Goal: Information Seeking & Learning: Learn about a topic

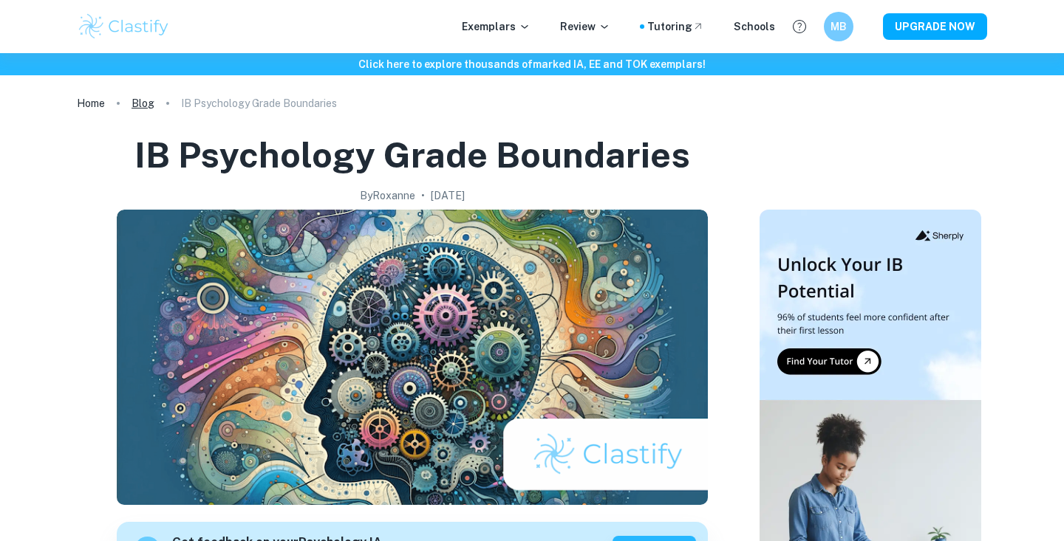
click at [150, 103] on link "Blog" at bounding box center [142, 103] width 23 height 21
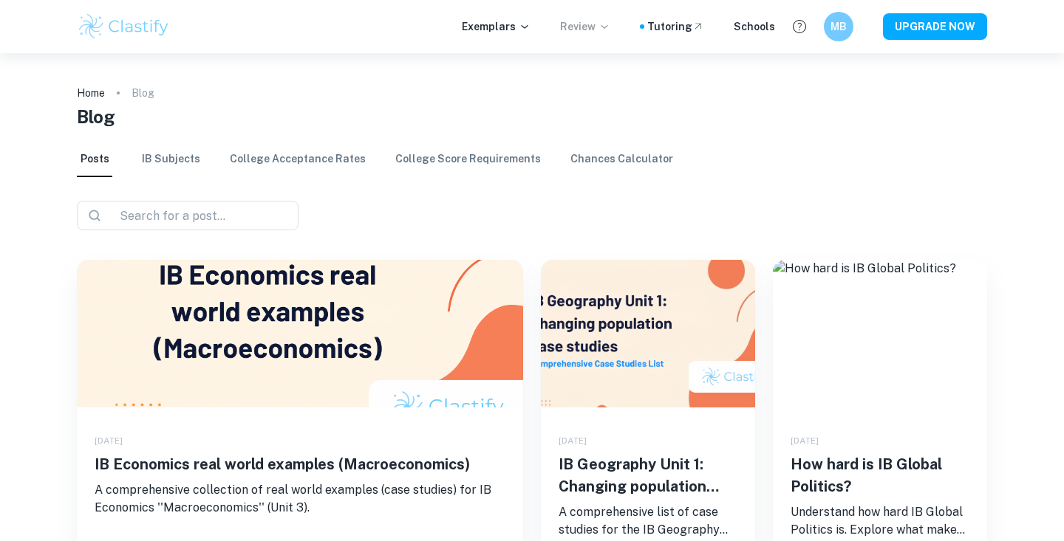
click at [610, 31] on icon at bounding box center [604, 27] width 12 height 12
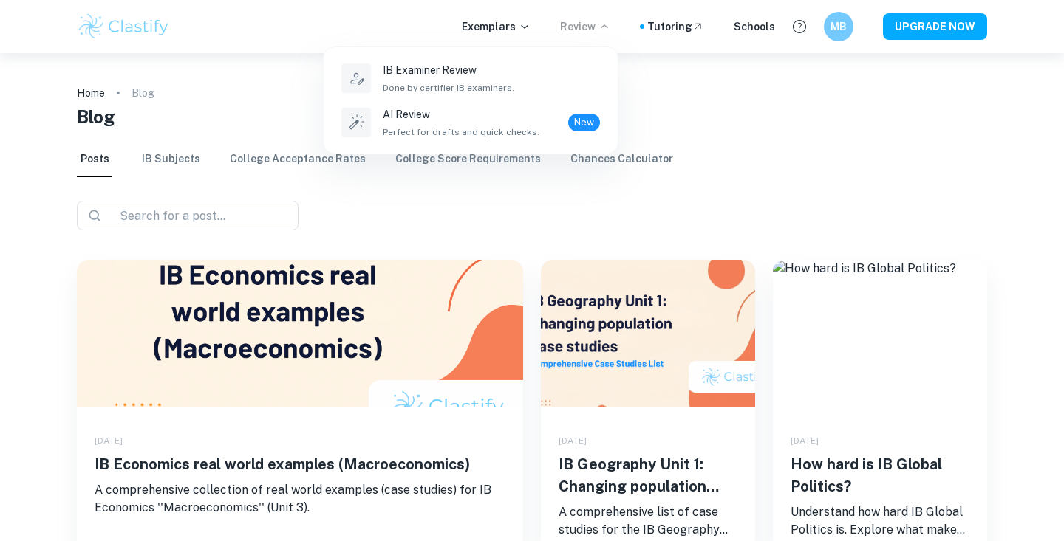
click at [236, 128] on div at bounding box center [532, 270] width 1064 height 541
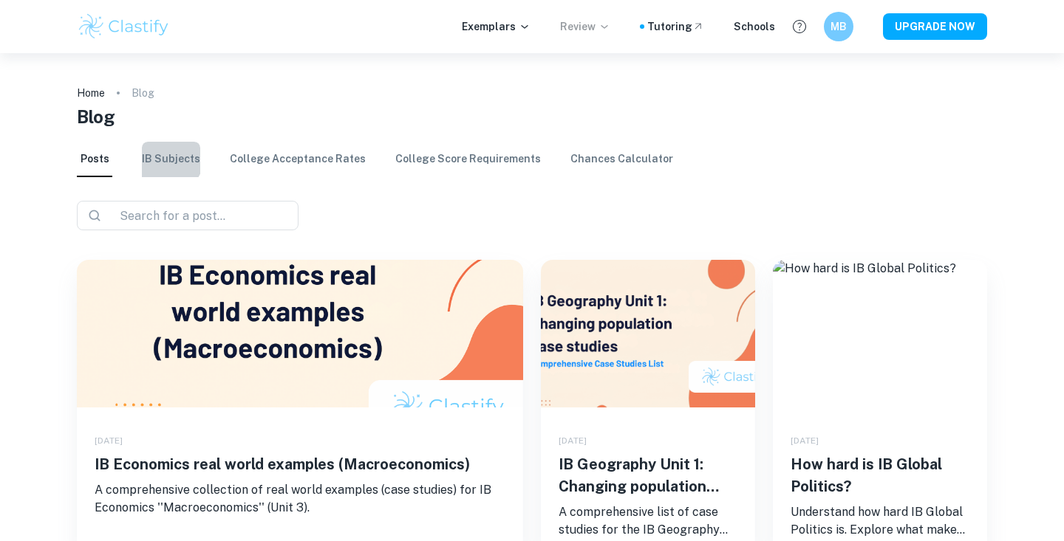
click at [157, 152] on link "IB Subjects" at bounding box center [171, 159] width 58 height 35
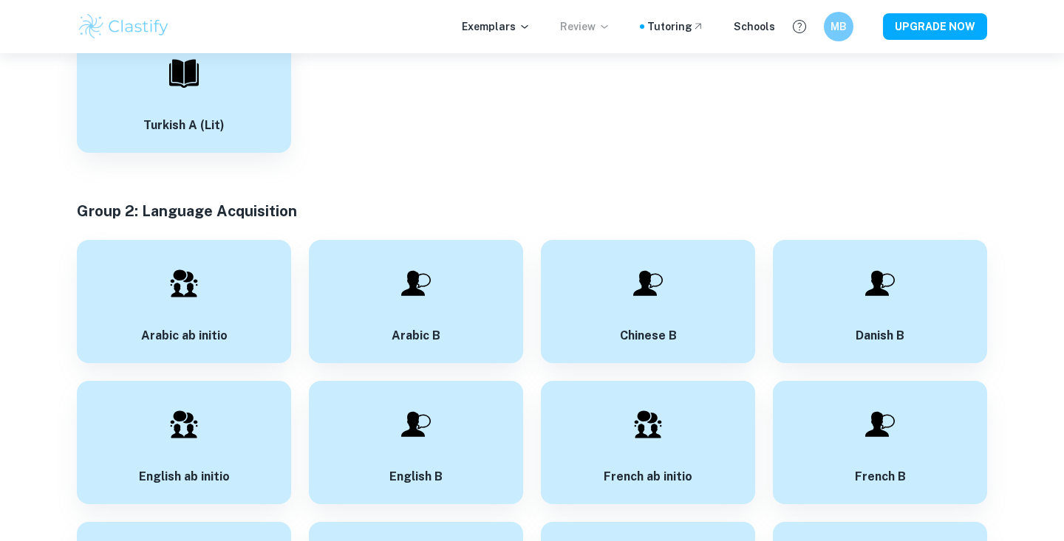
scroll to position [1147, 0]
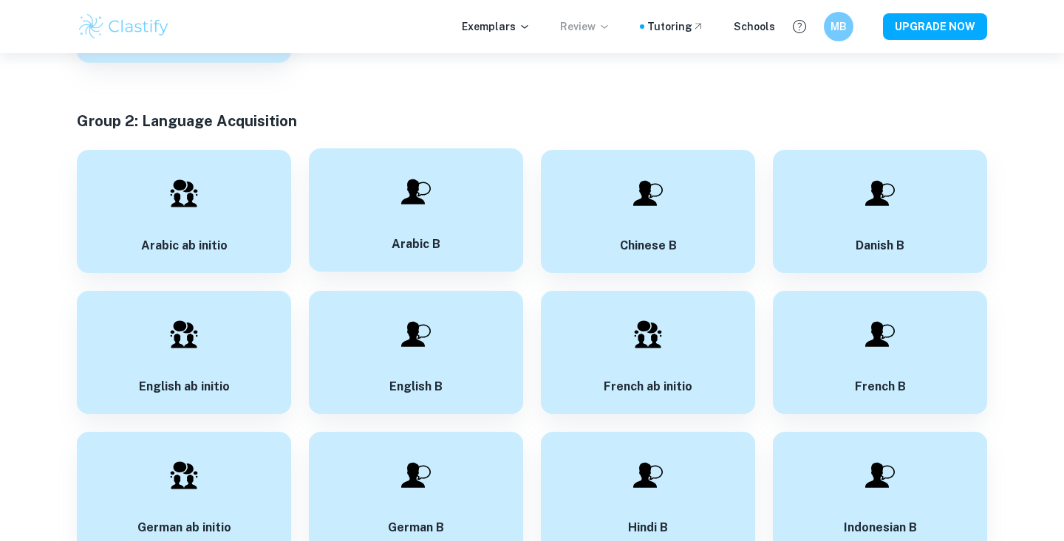
click at [408, 210] on div at bounding box center [416, 192] width 52 height 52
click at [506, 216] on div "Arabic B" at bounding box center [416, 209] width 214 height 123
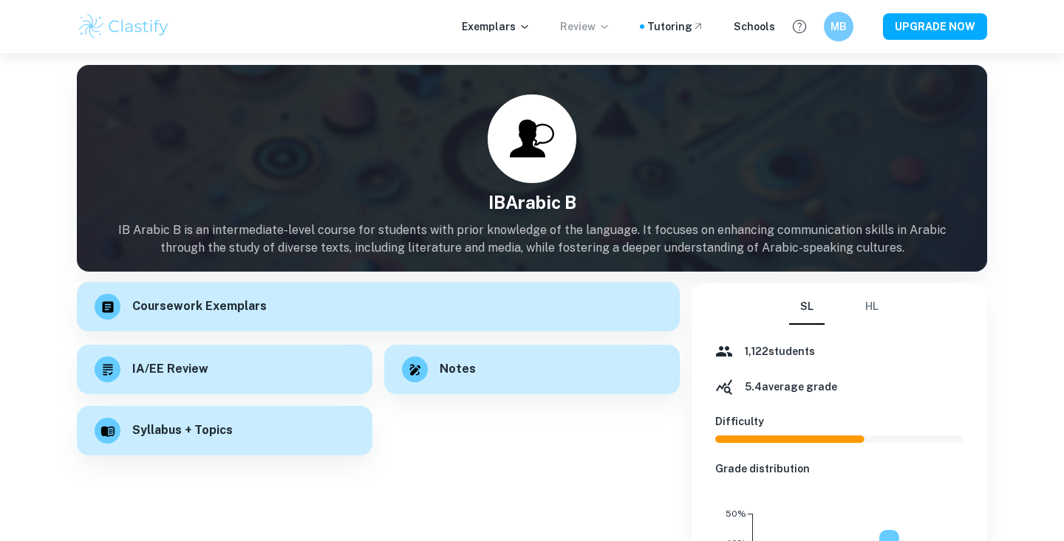
click at [383, 324] on div "Coursework Exemplars" at bounding box center [378, 306] width 603 height 49
click at [323, 358] on div "IA/EE Review" at bounding box center [224, 367] width 295 height 49
click at [512, 351] on div "Notes" at bounding box center [531, 367] width 295 height 49
click at [314, 434] on div "Syllabus + Topics" at bounding box center [224, 429] width 295 height 49
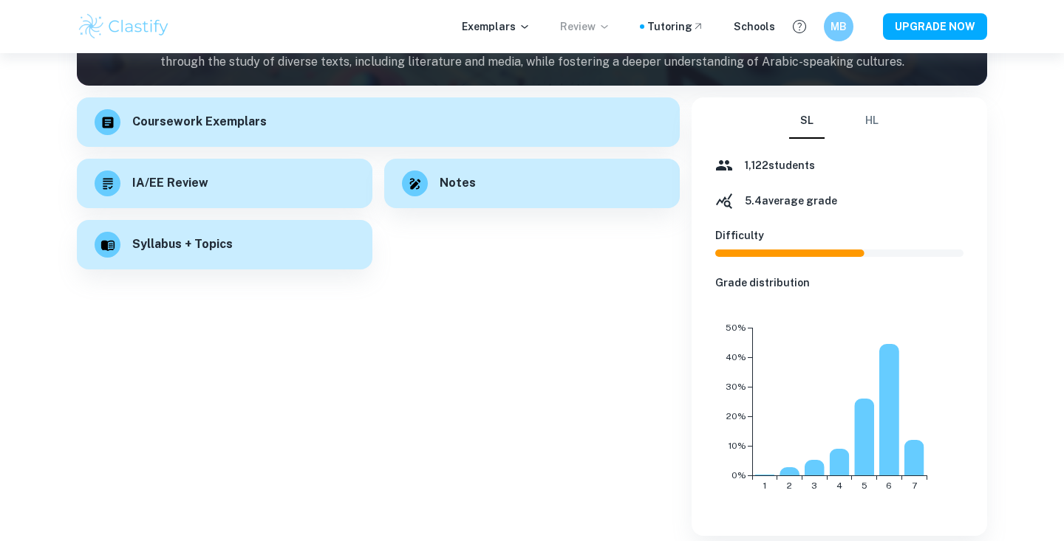
scroll to position [186, 0]
click at [872, 114] on button "HL" at bounding box center [871, 120] width 35 height 35
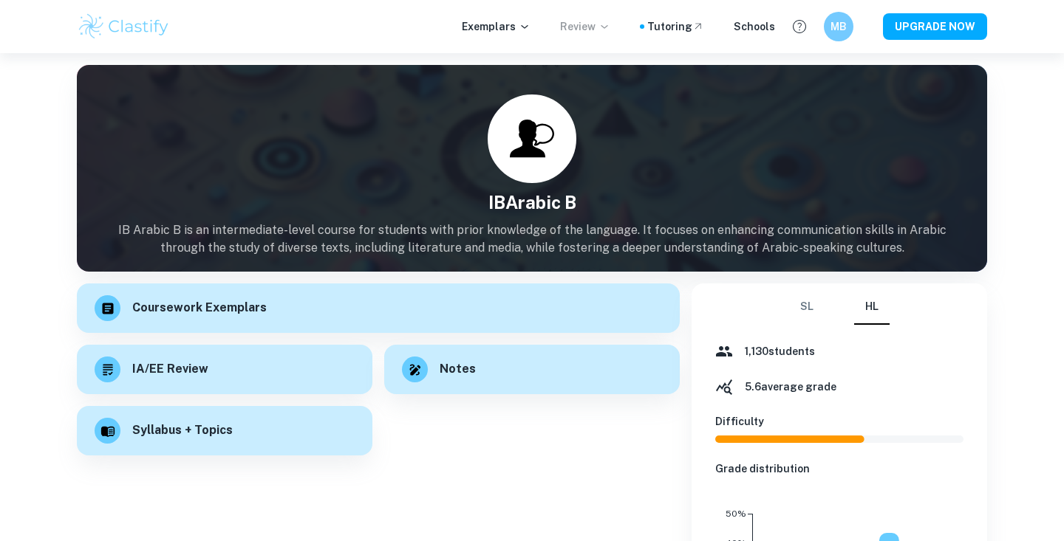
scroll to position [0, 0]
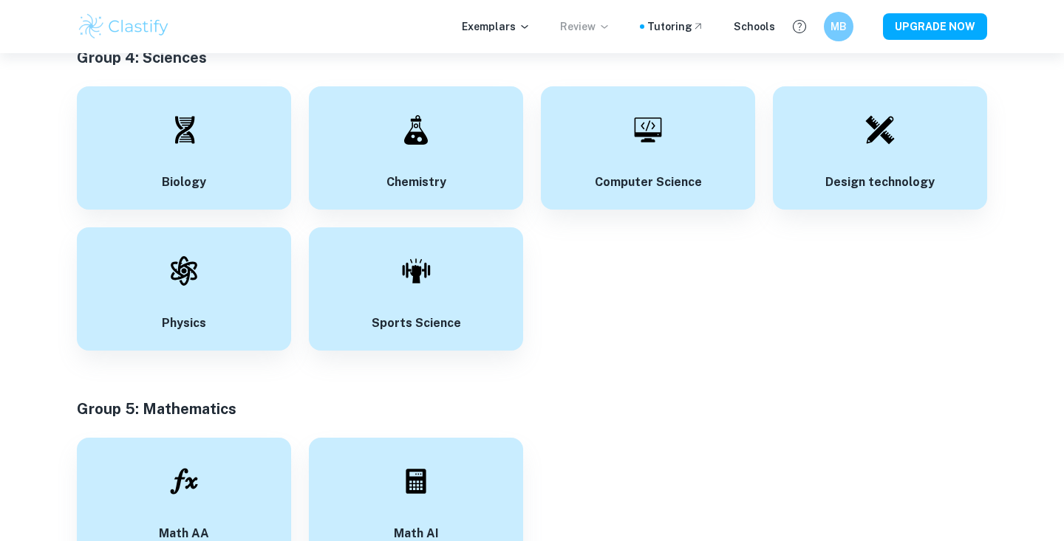
scroll to position [2567, 0]
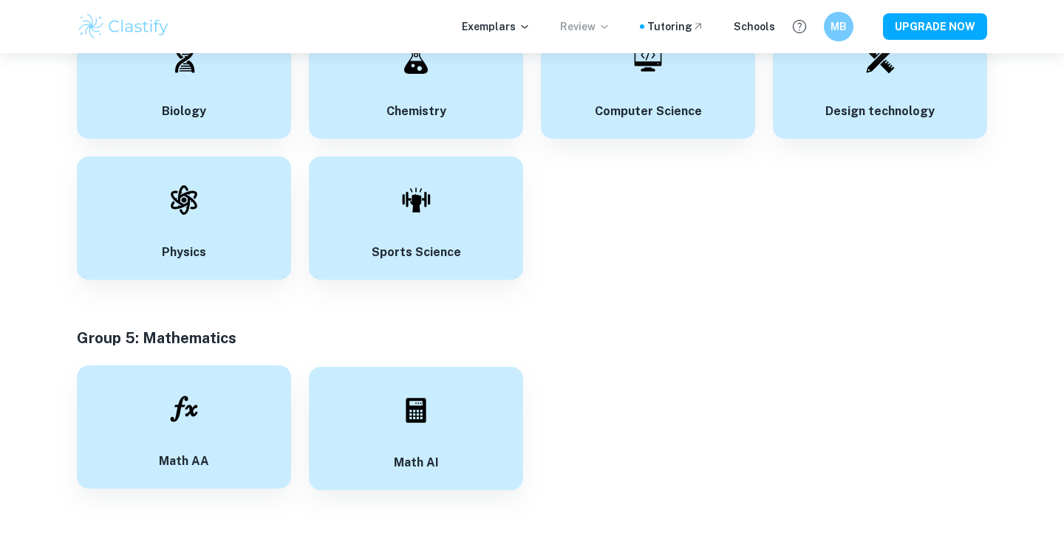
click at [223, 439] on div "Math AA" at bounding box center [184, 427] width 214 height 123
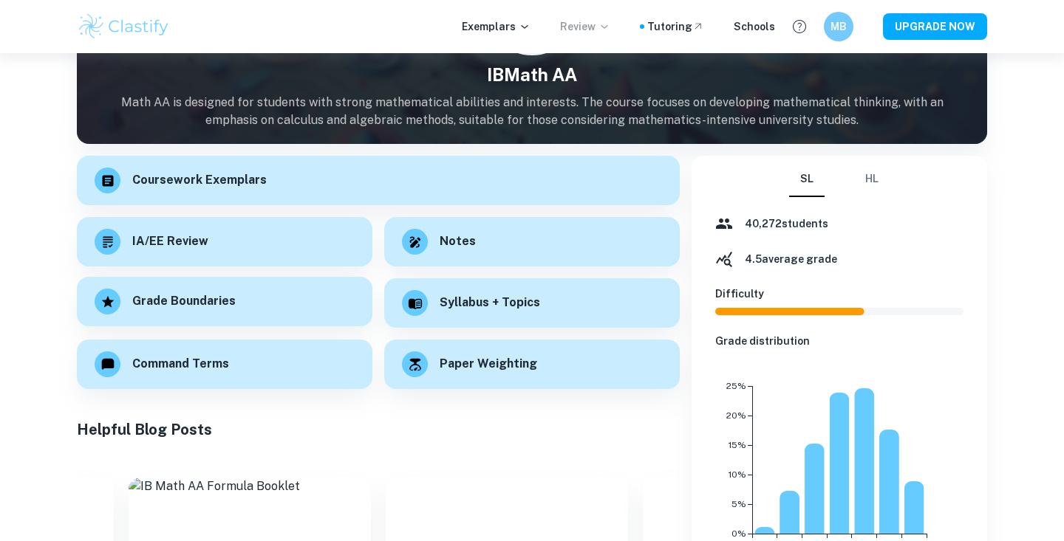
scroll to position [154, 0]
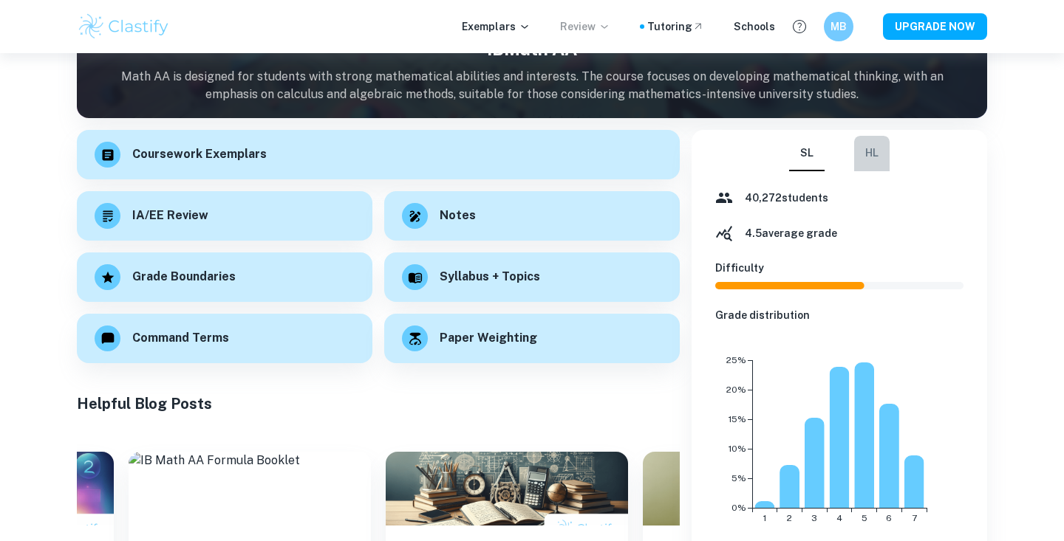
click at [878, 154] on button "HL" at bounding box center [871, 153] width 35 height 35
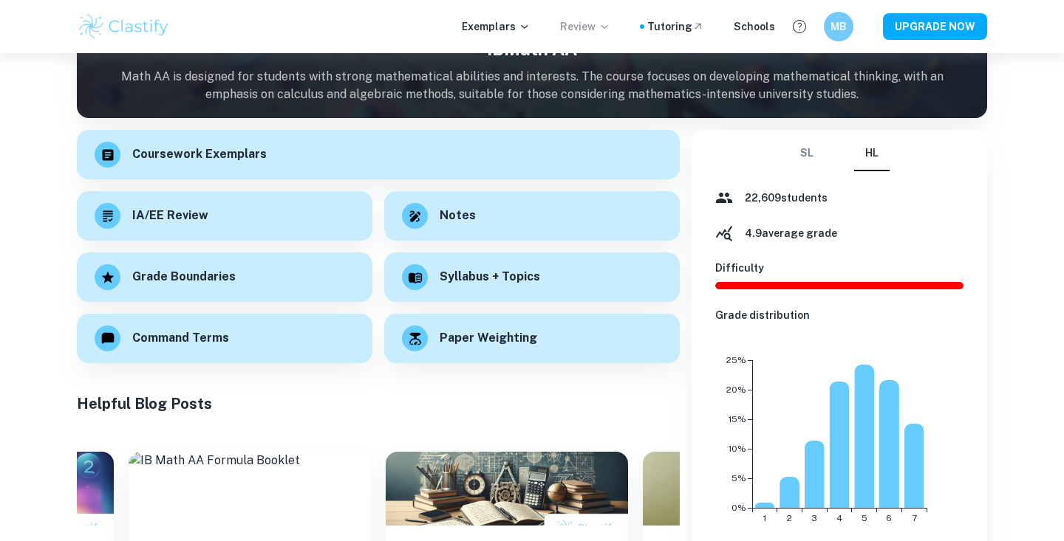
click at [806, 148] on button "SL" at bounding box center [806, 153] width 35 height 35
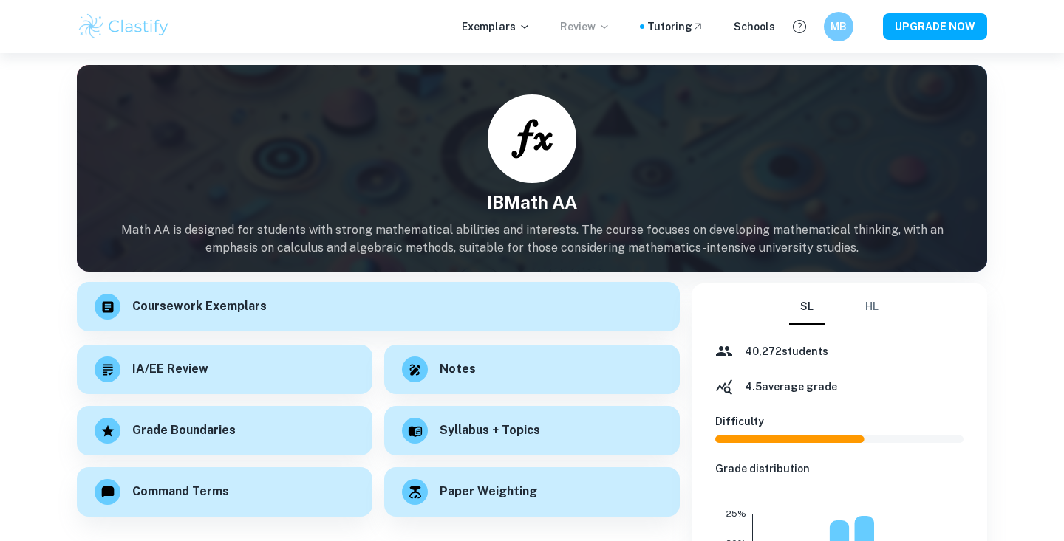
scroll to position [0, 0]
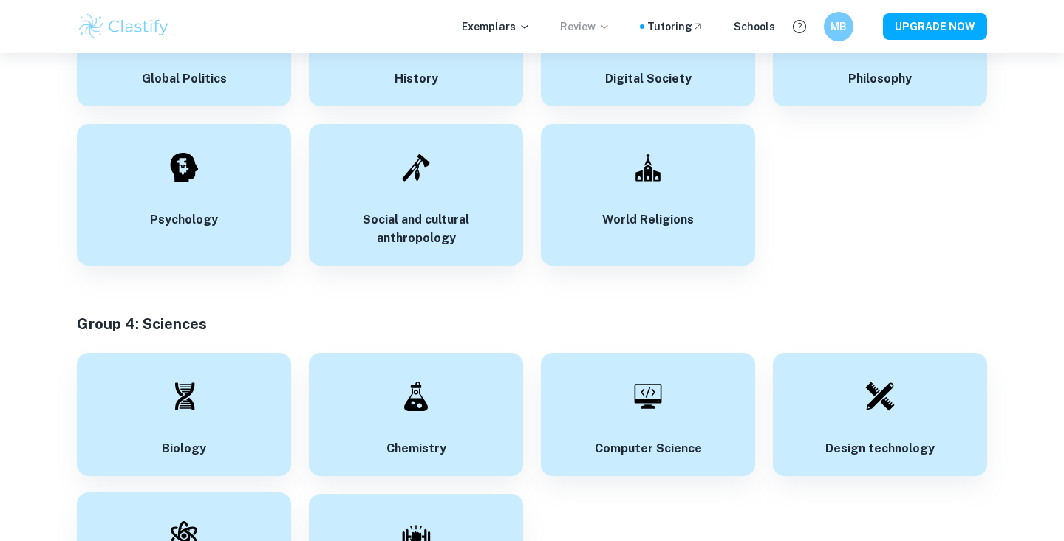
scroll to position [2183, 0]
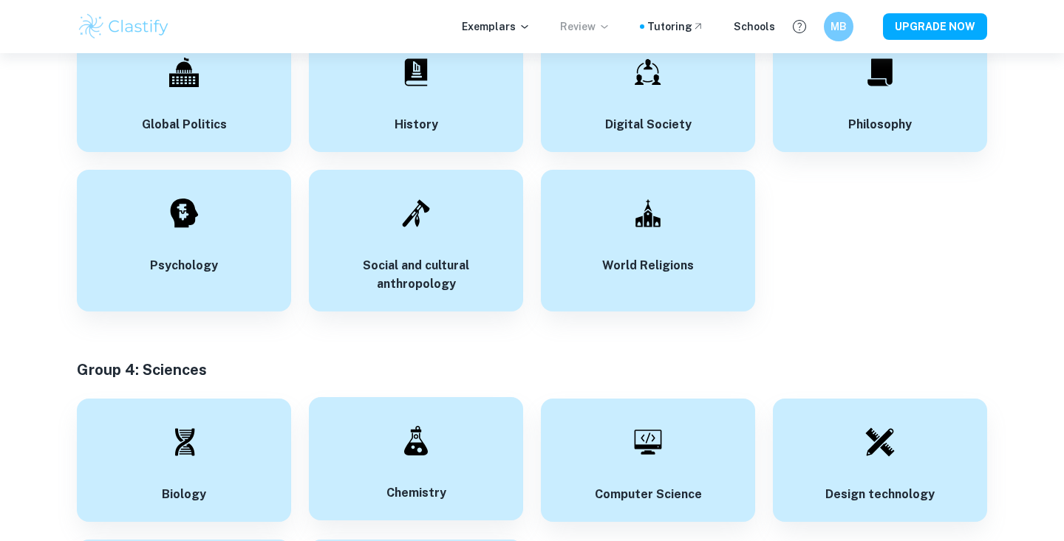
click at [431, 397] on div "Chemistry" at bounding box center [416, 458] width 214 height 123
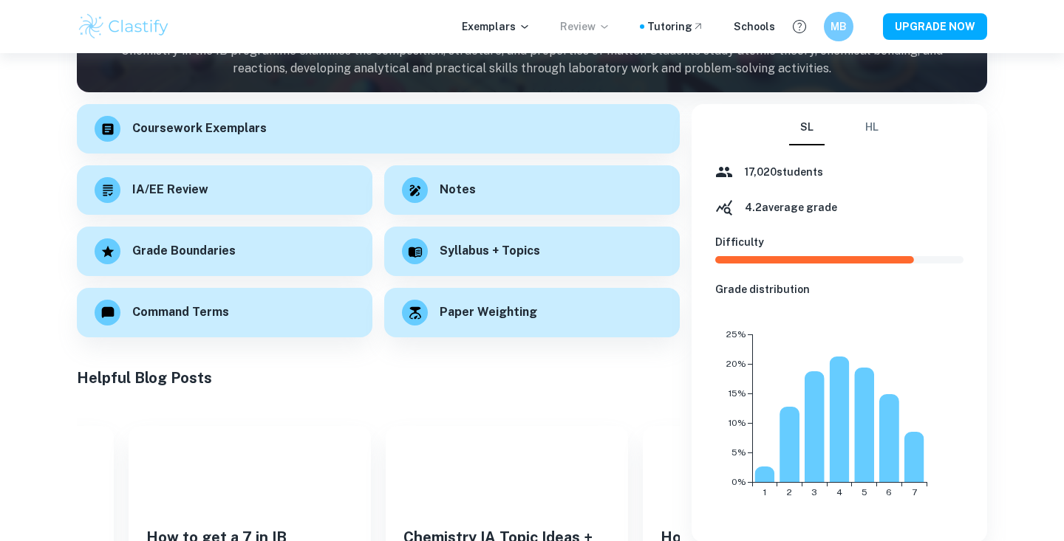
scroll to position [146, 0]
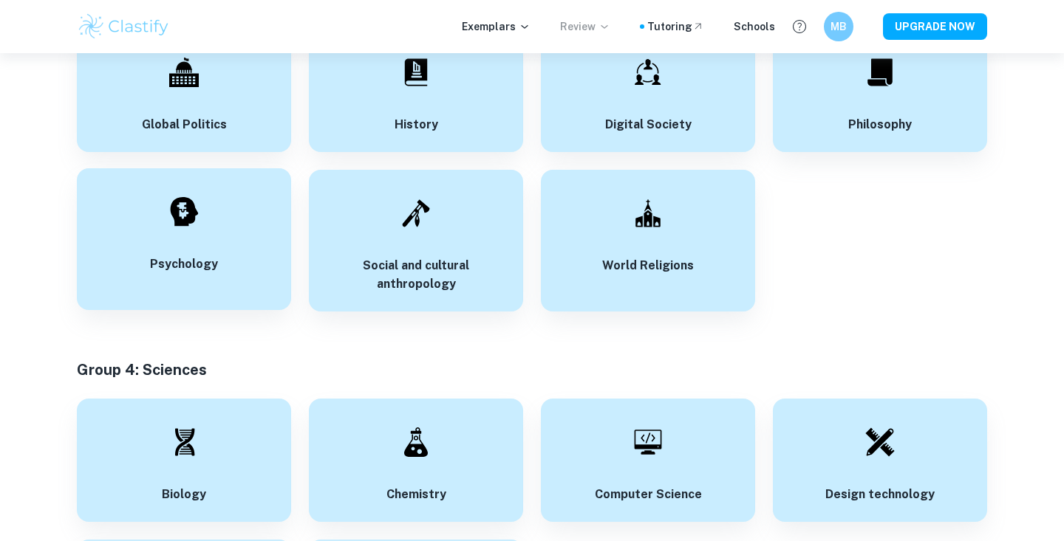
scroll to position [2178, 0]
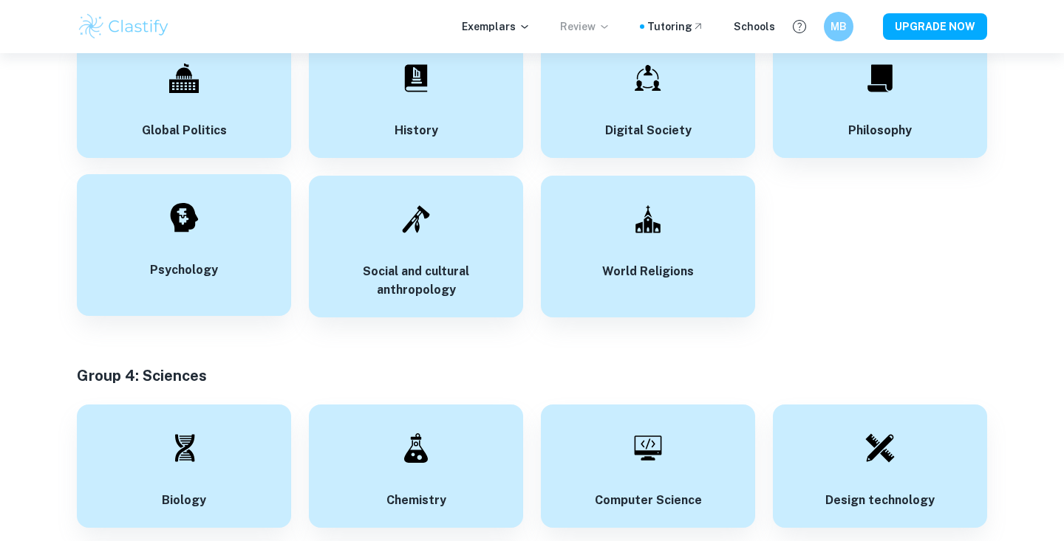
click at [165, 196] on div at bounding box center [184, 218] width 52 height 52
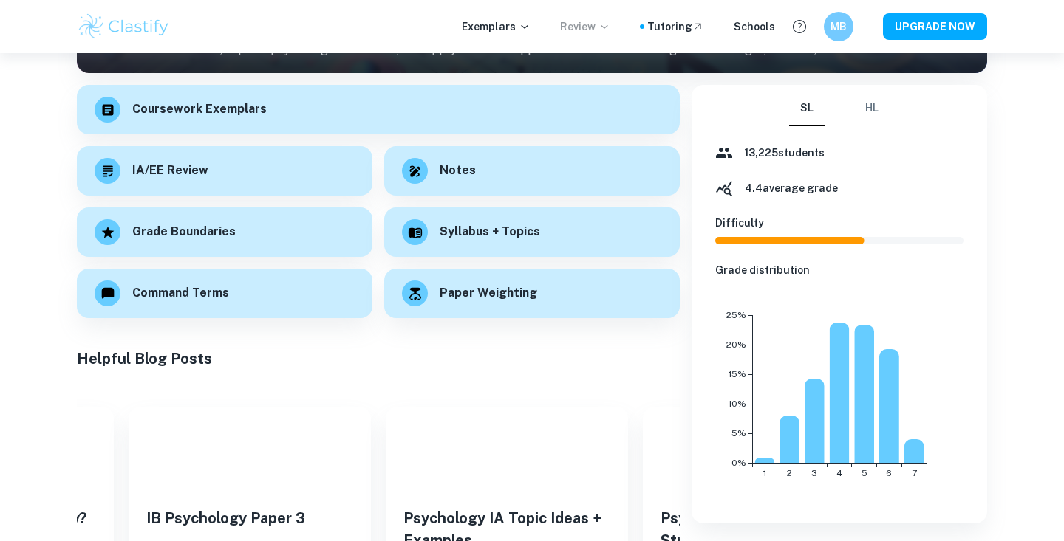
scroll to position [199, 0]
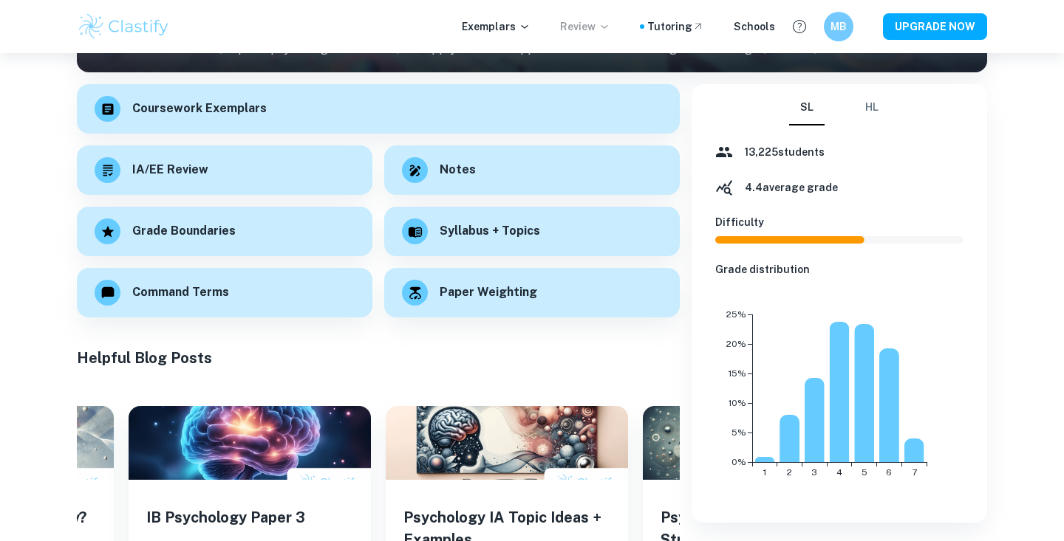
click at [878, 102] on button "HL" at bounding box center [871, 107] width 35 height 35
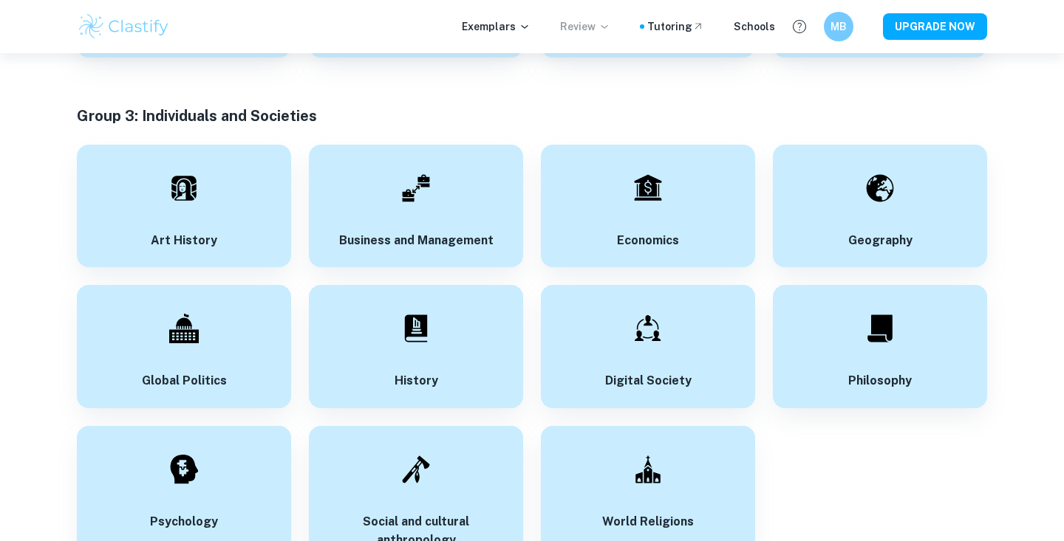
scroll to position [1923, 0]
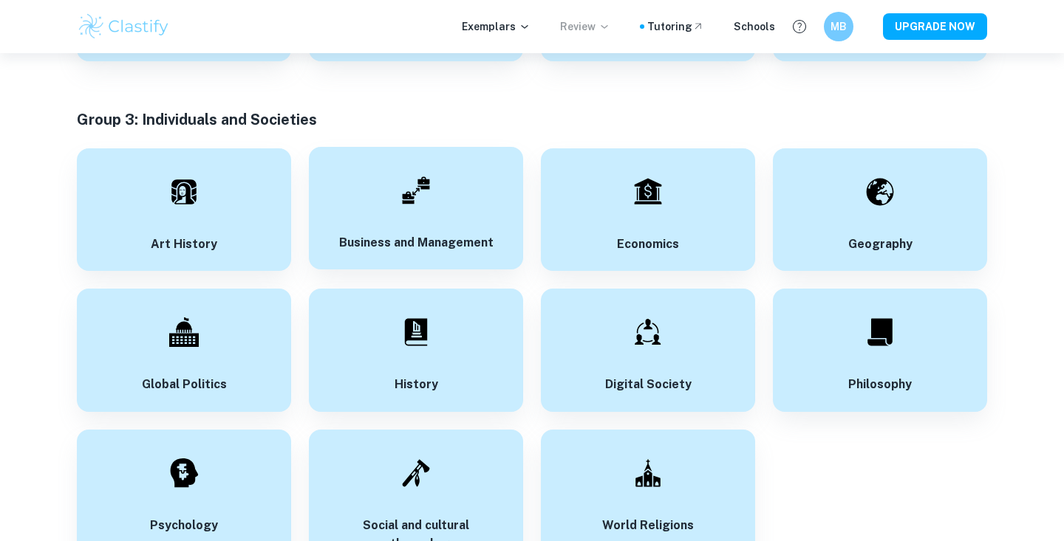
click at [332, 219] on div "Business and Management" at bounding box center [416, 208] width 214 height 123
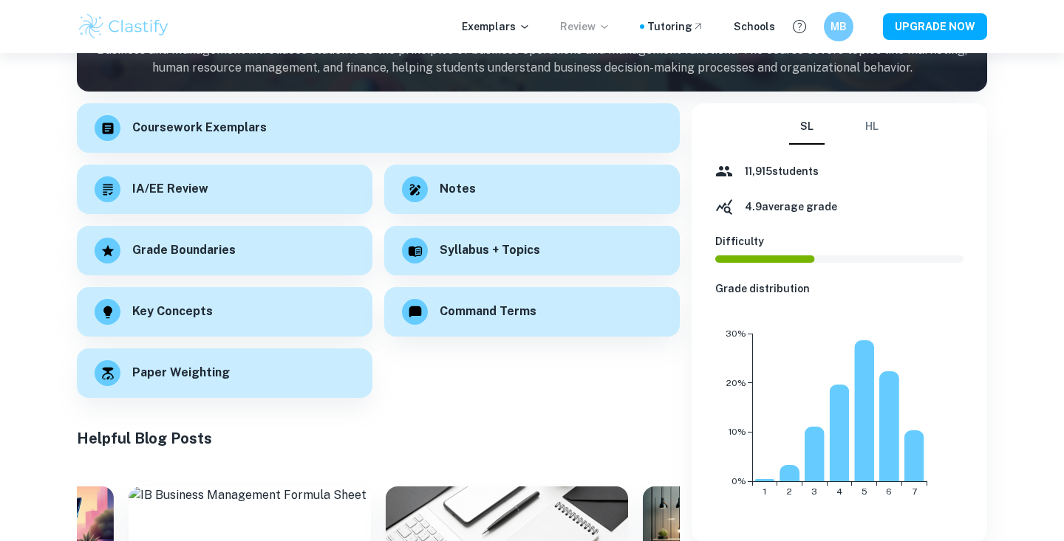
scroll to position [190, 0]
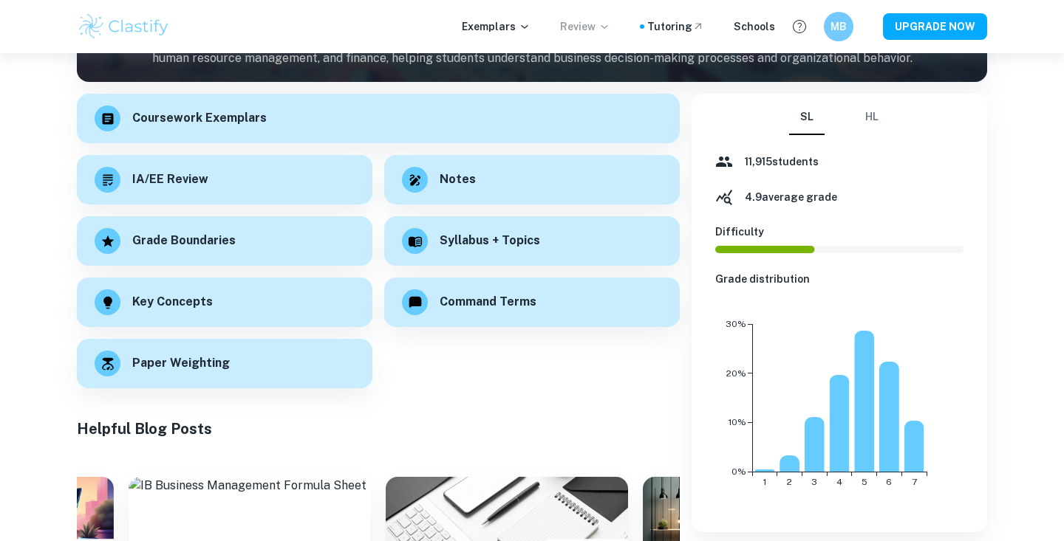
click at [872, 117] on button "HL" at bounding box center [871, 117] width 35 height 35
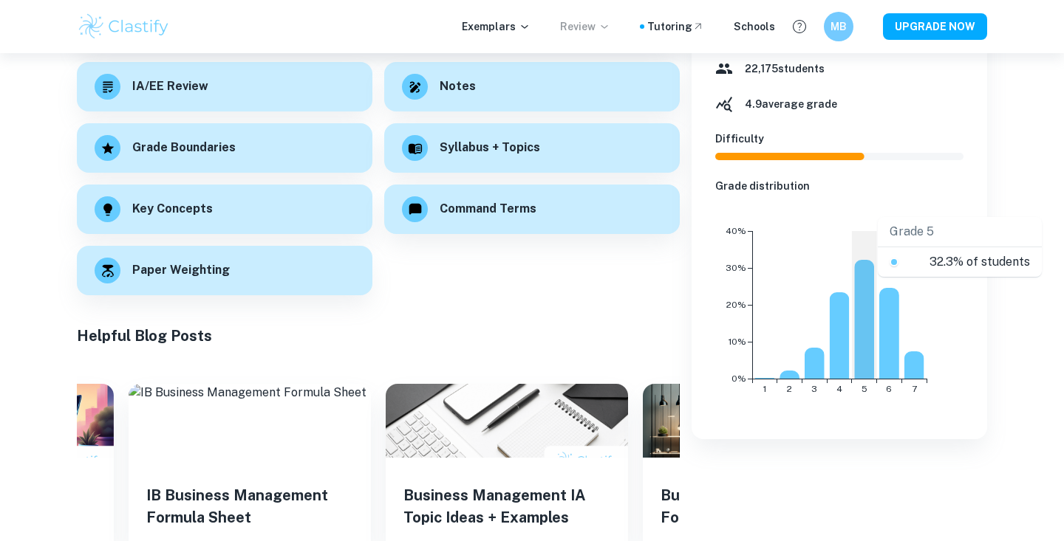
scroll to position [280, 0]
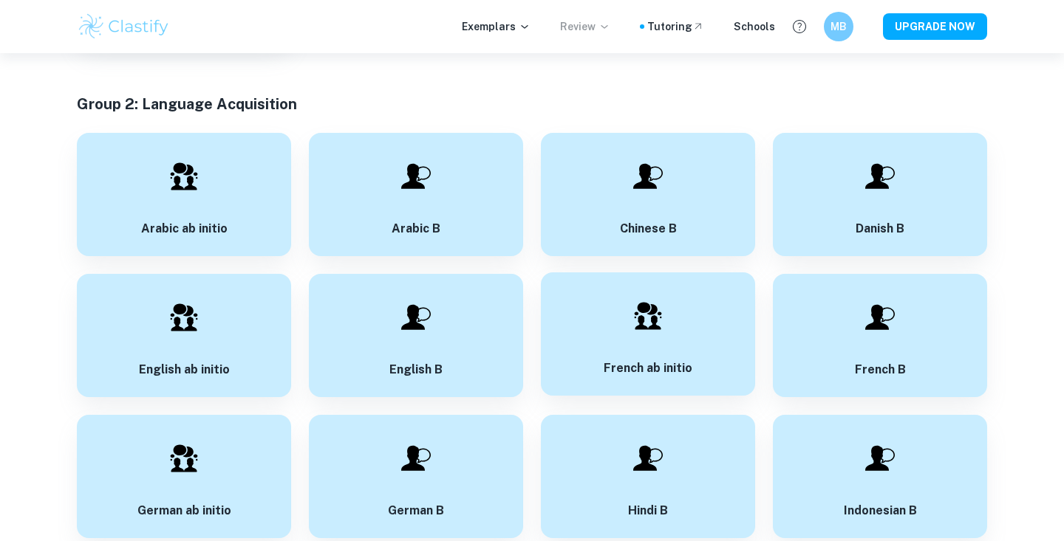
scroll to position [1159, 0]
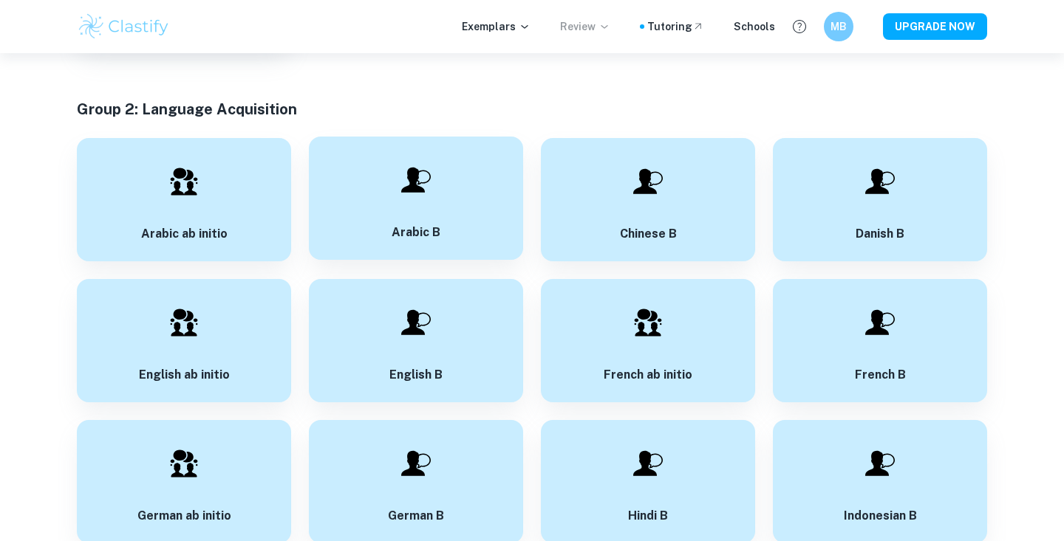
click at [398, 191] on div at bounding box center [416, 180] width 52 height 52
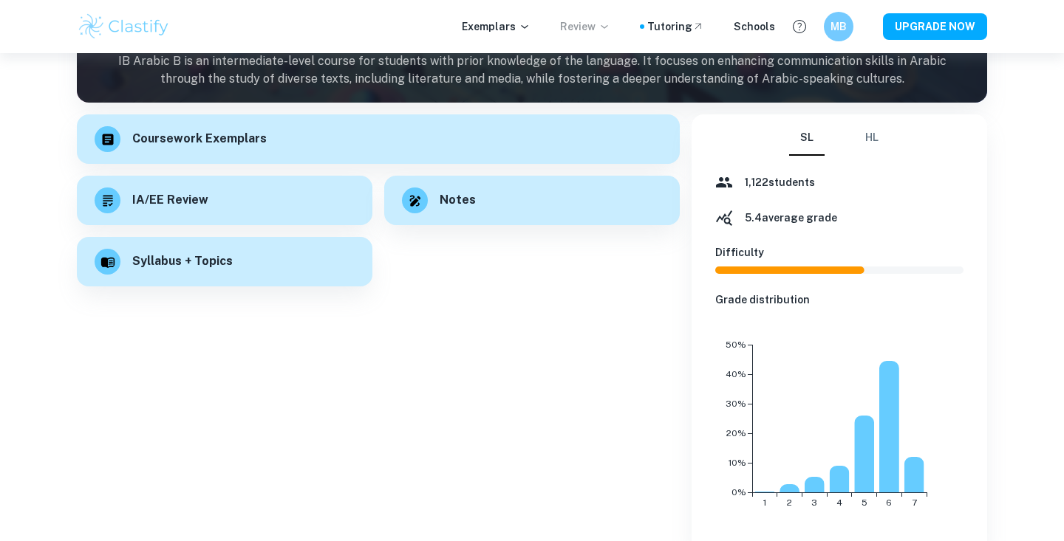
scroll to position [171, 0]
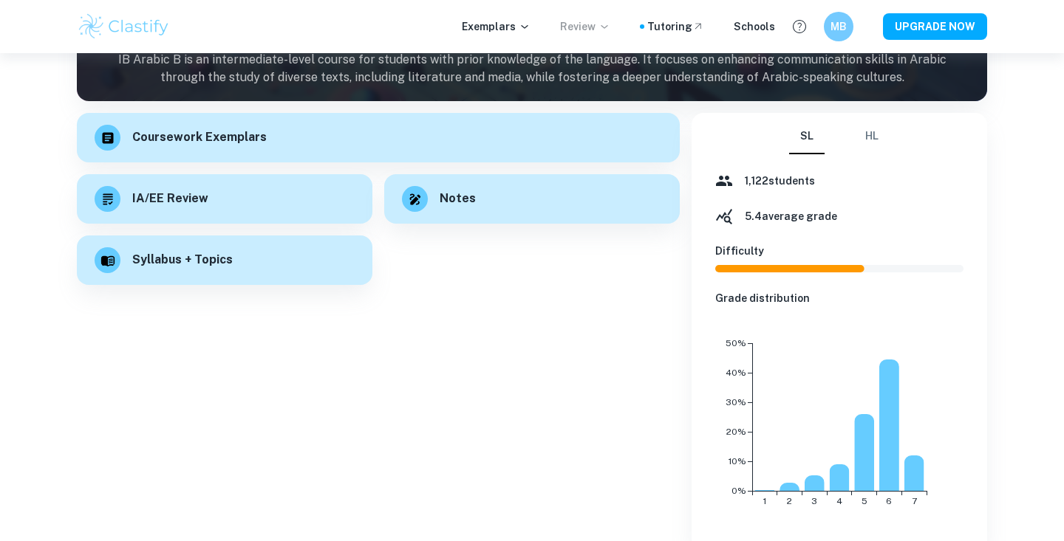
click at [872, 143] on button "HL" at bounding box center [871, 136] width 35 height 35
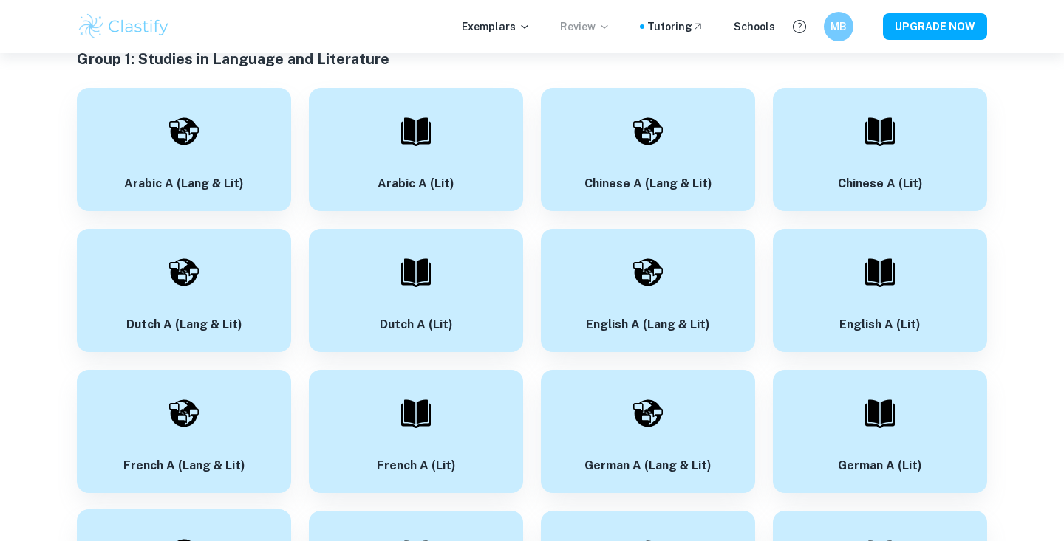
scroll to position [149, 0]
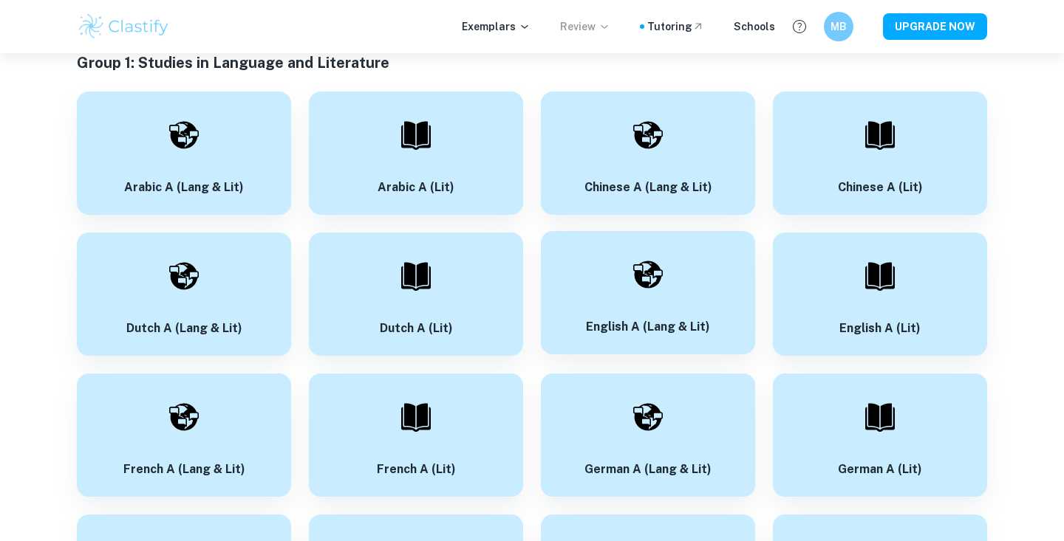
click at [688, 271] on div "English A (Lang & Lit)" at bounding box center [648, 292] width 214 height 123
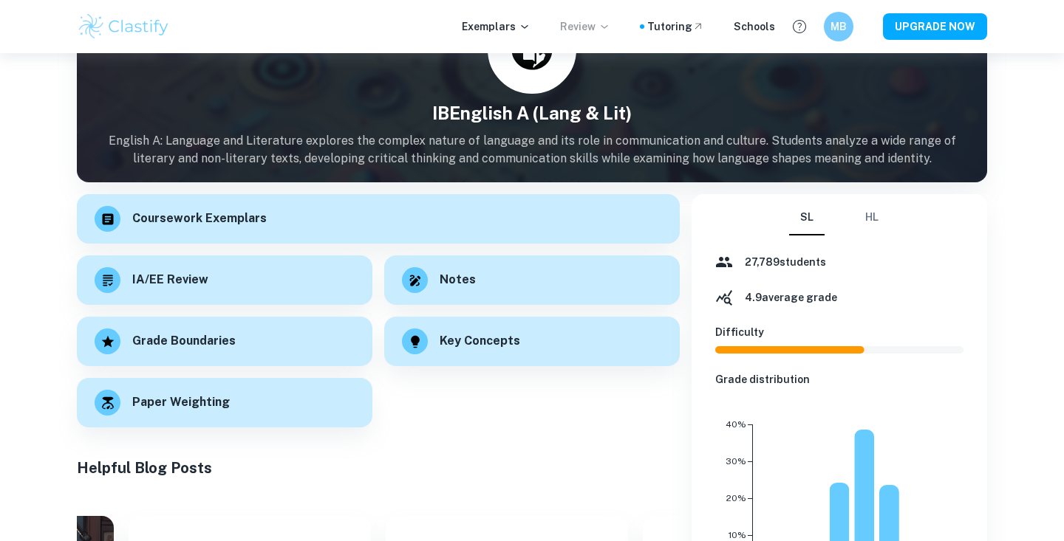
scroll to position [205, 0]
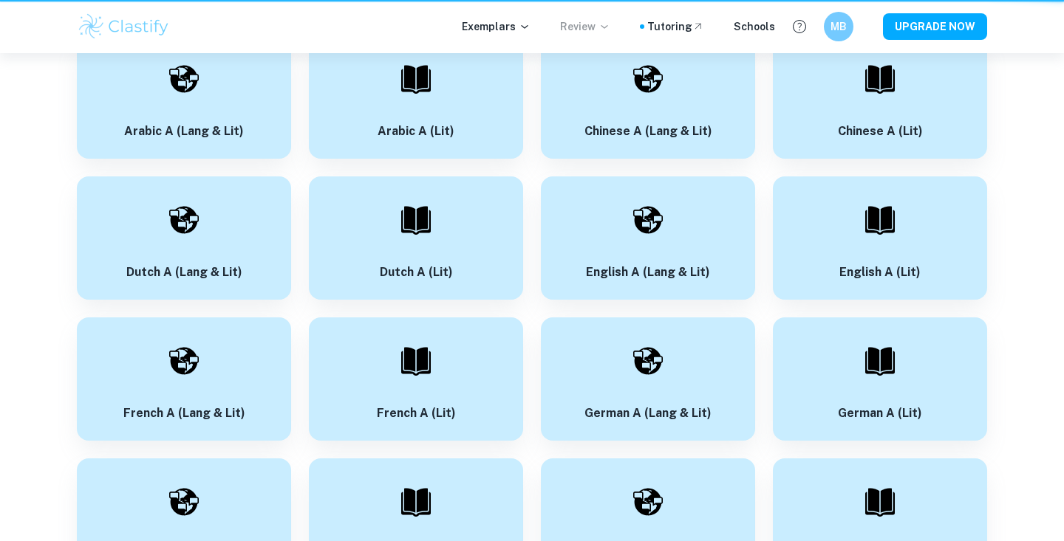
scroll to position [149, 0]
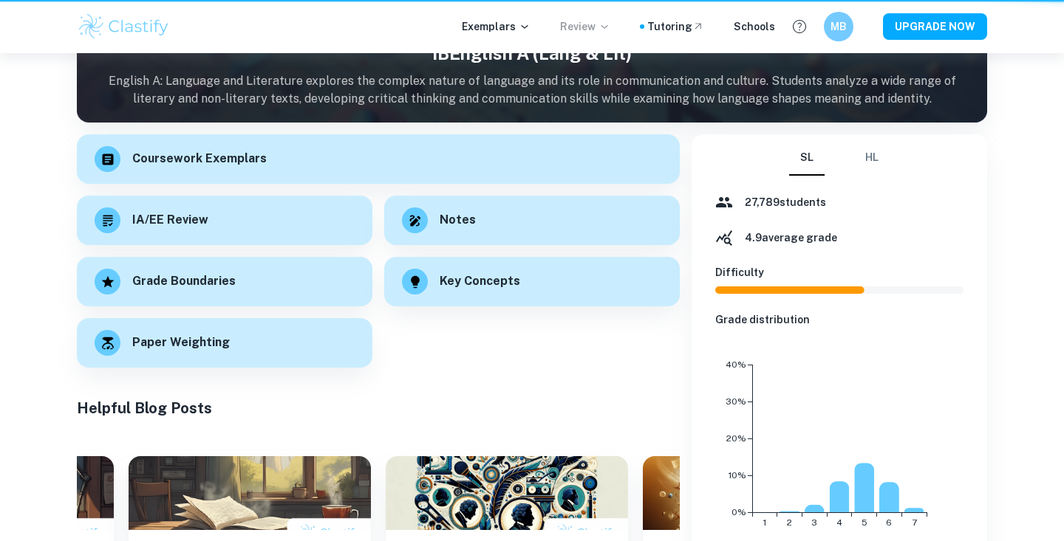
scroll to position [205, 0]
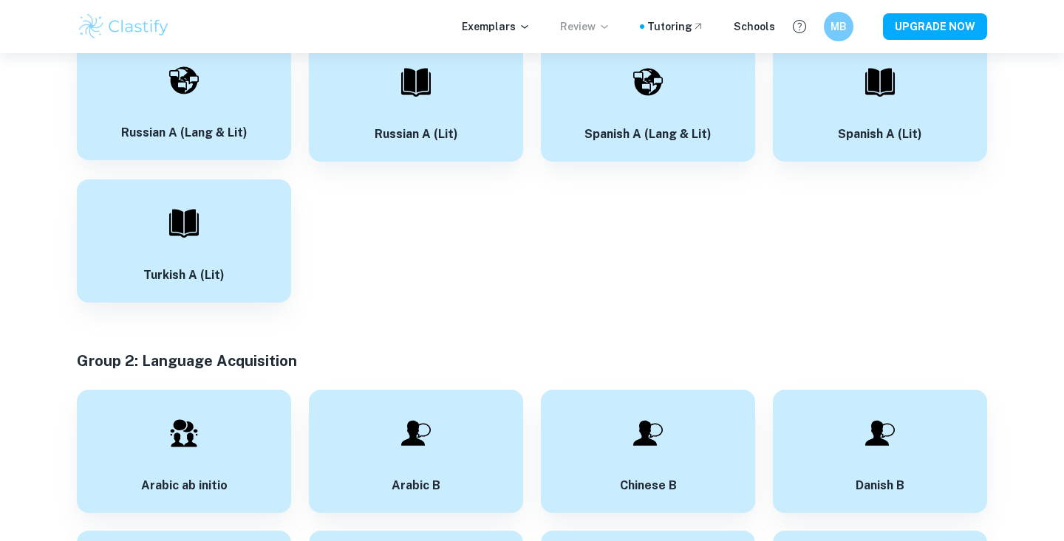
scroll to position [908, 0]
click at [325, 409] on div "Arabic B" at bounding box center [416, 449] width 214 height 123
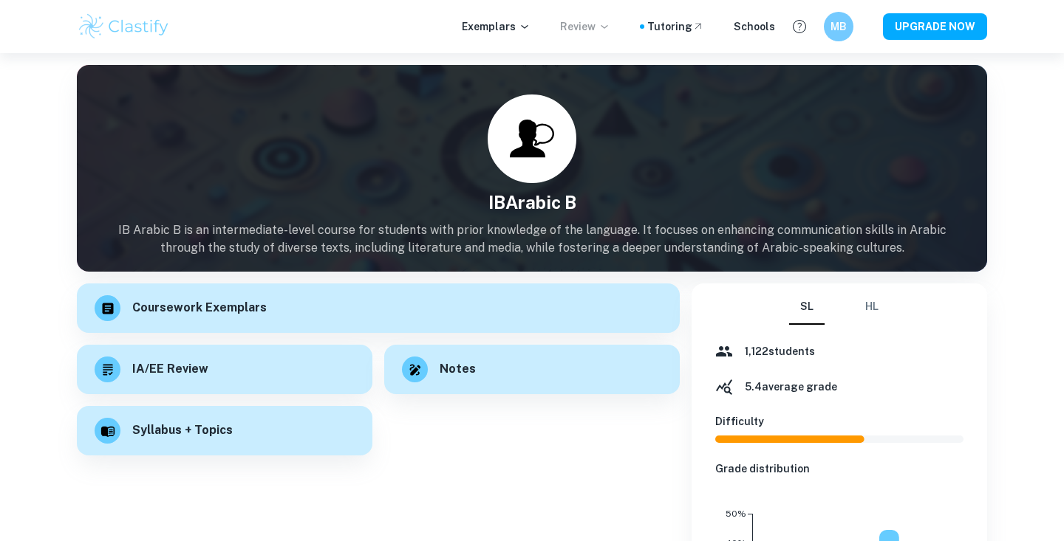
click at [878, 300] on button "HL" at bounding box center [871, 307] width 35 height 35
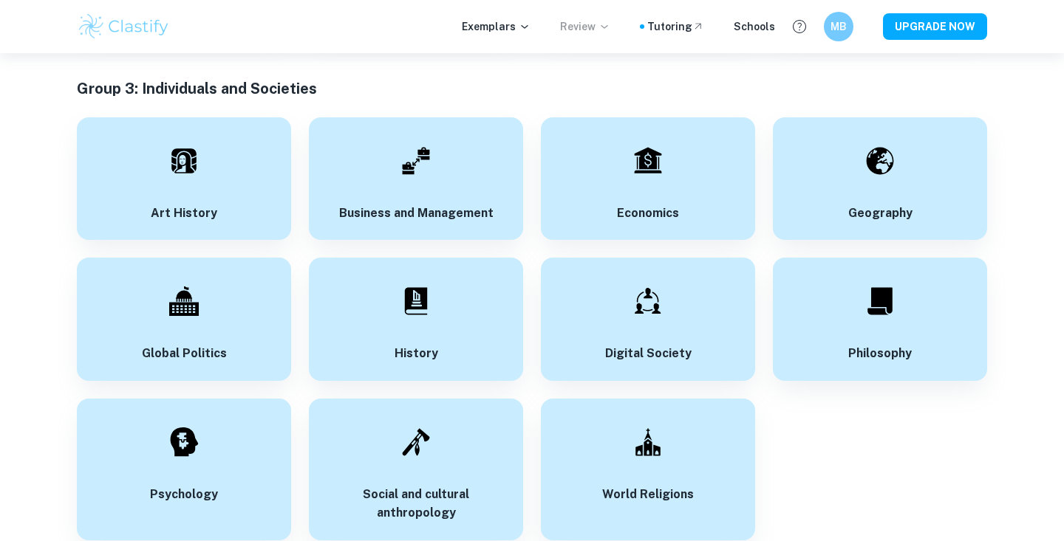
scroll to position [1960, 0]
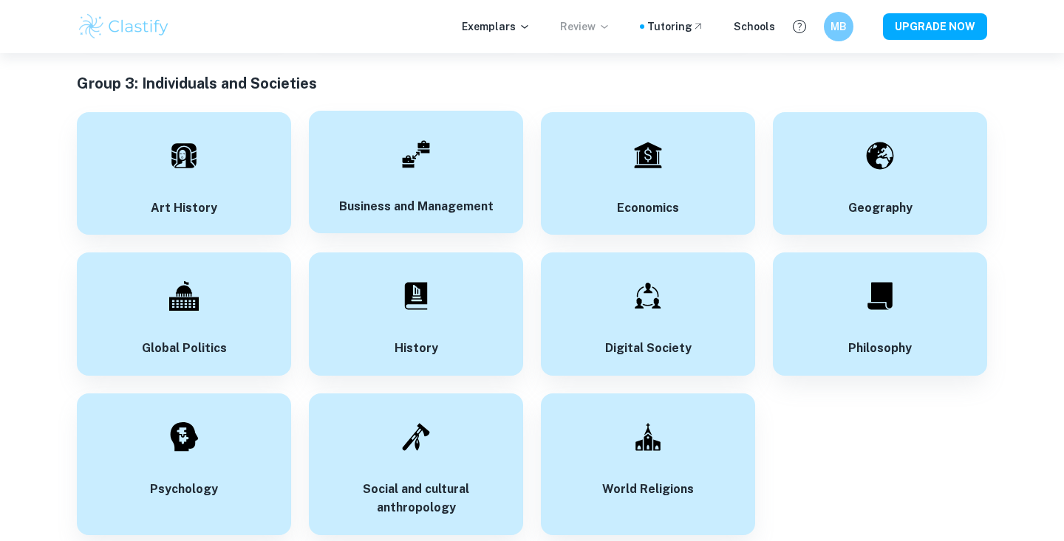
click at [380, 181] on div "Business and Management" at bounding box center [416, 172] width 214 height 123
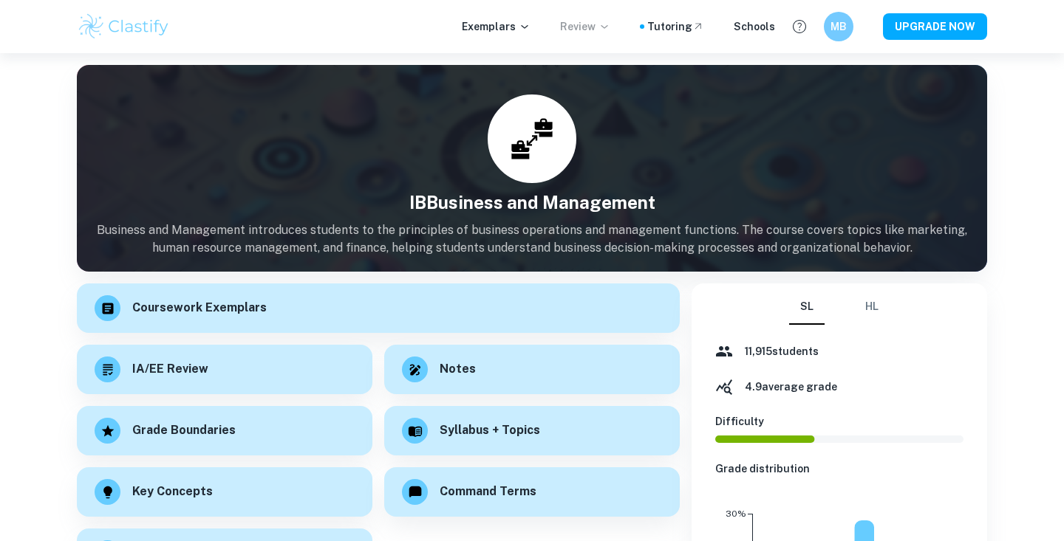
click at [871, 307] on button "HL" at bounding box center [871, 307] width 35 height 35
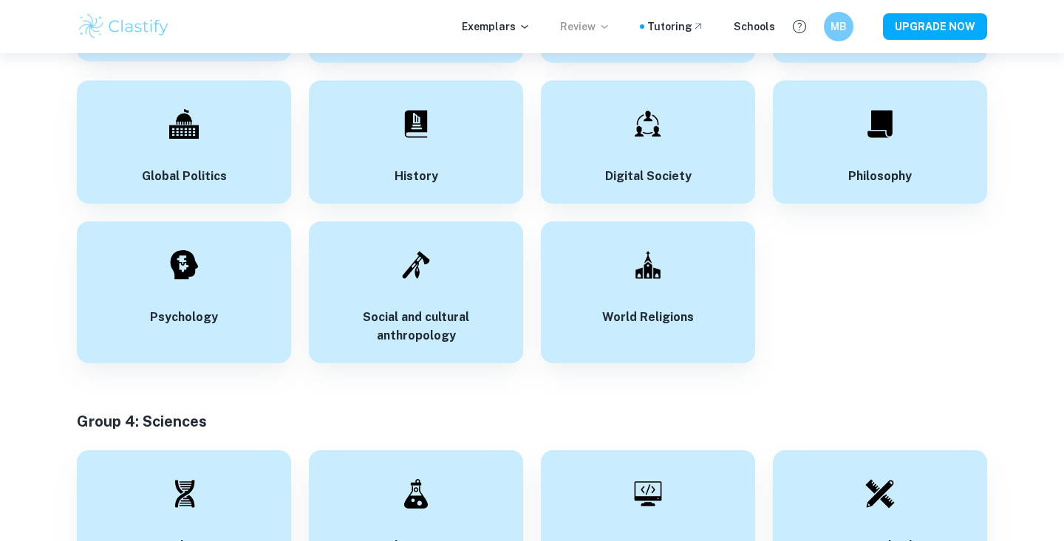
scroll to position [2245, 0]
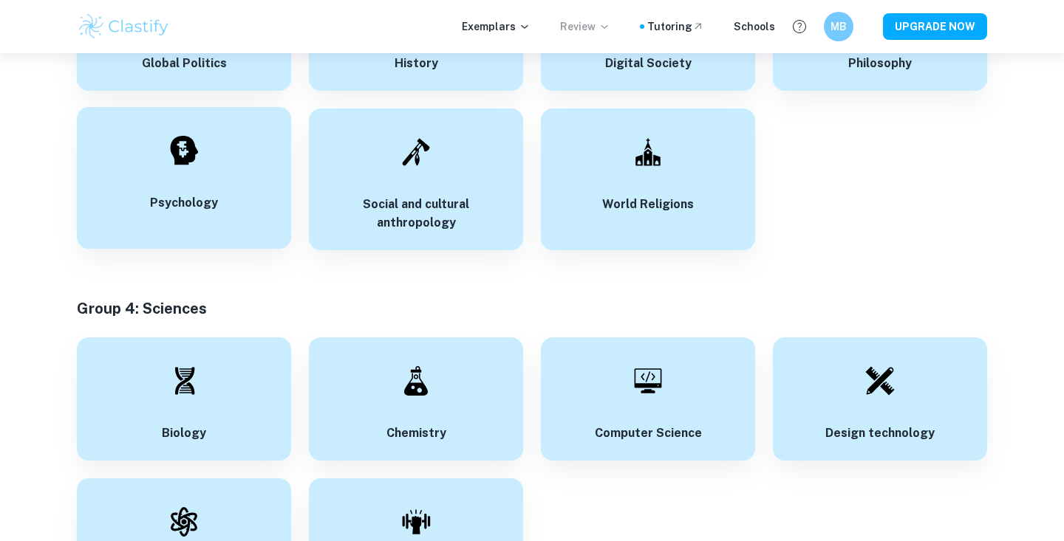
click at [262, 131] on div "Psychology" at bounding box center [184, 178] width 214 height 142
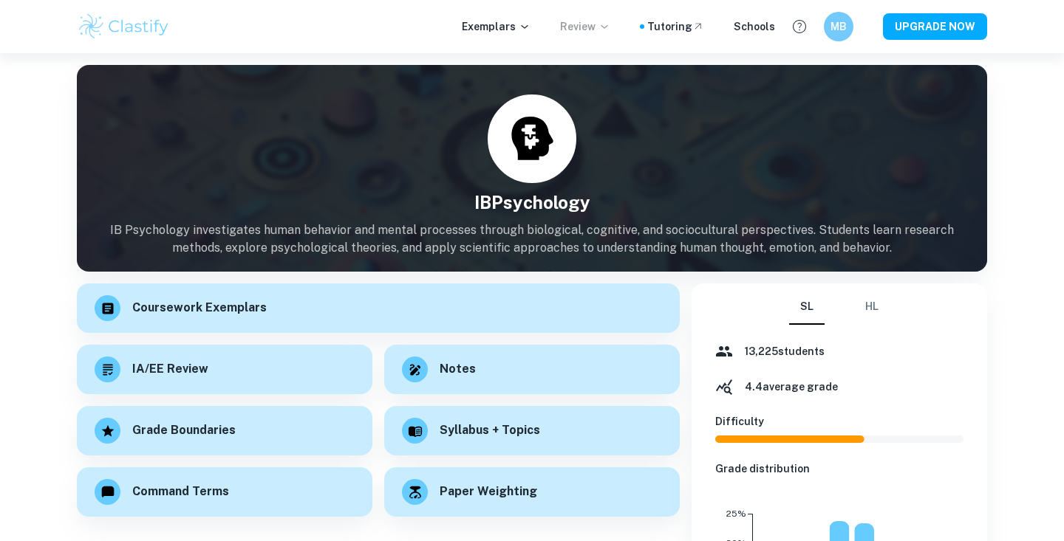
click at [861, 307] on button "HL" at bounding box center [871, 307] width 35 height 35
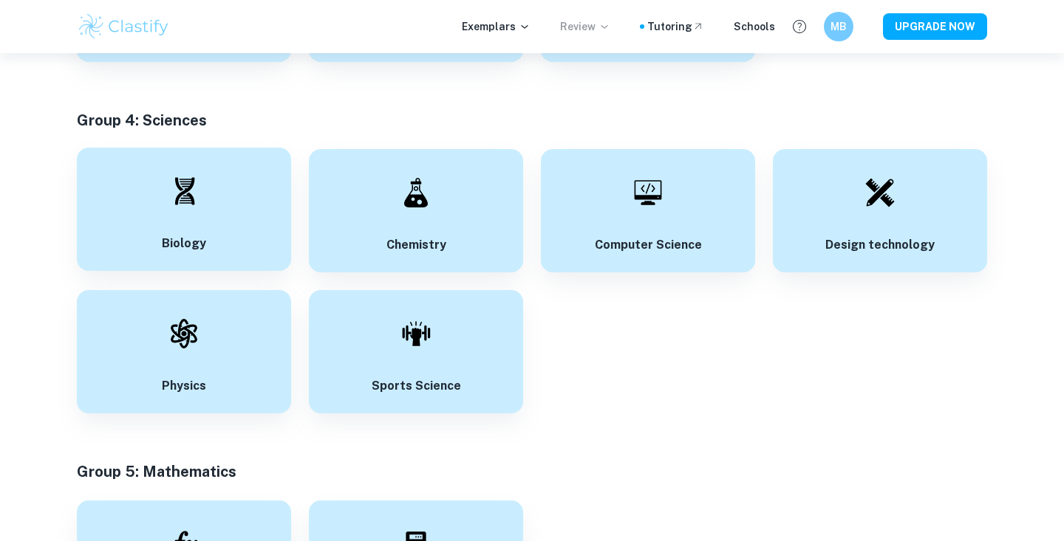
scroll to position [2469, 0]
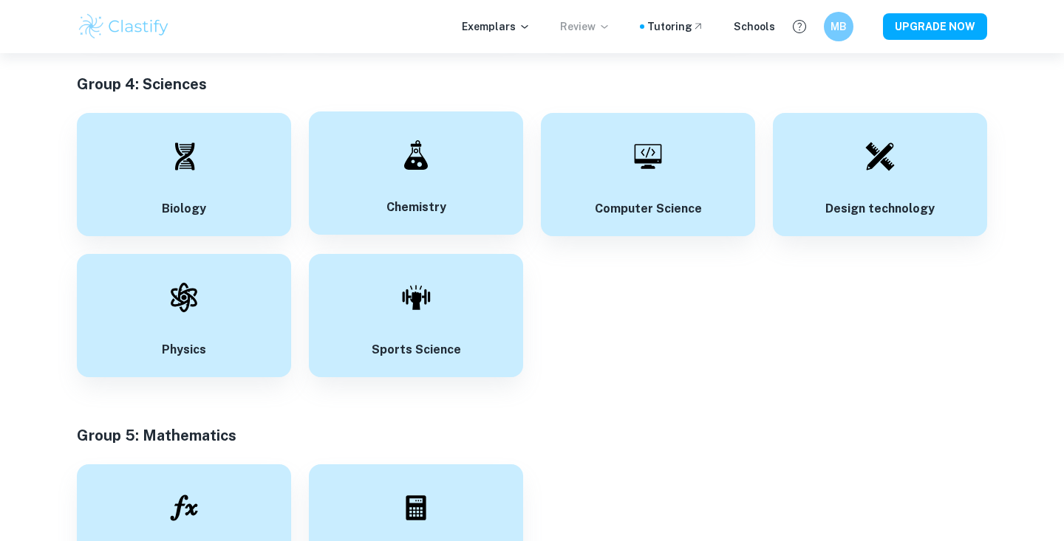
click at [383, 125] on div "Chemistry" at bounding box center [416, 173] width 214 height 123
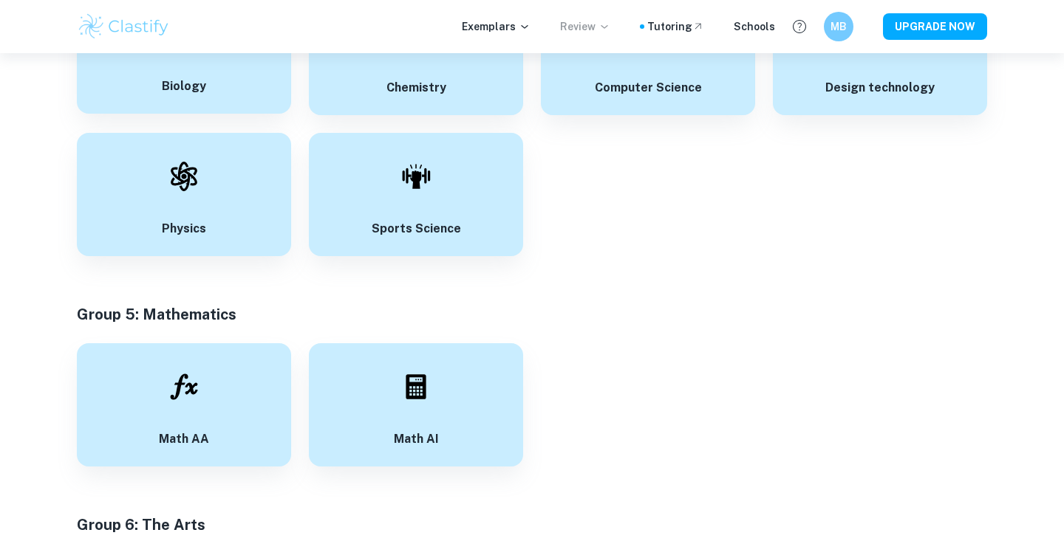
scroll to position [2726, 0]
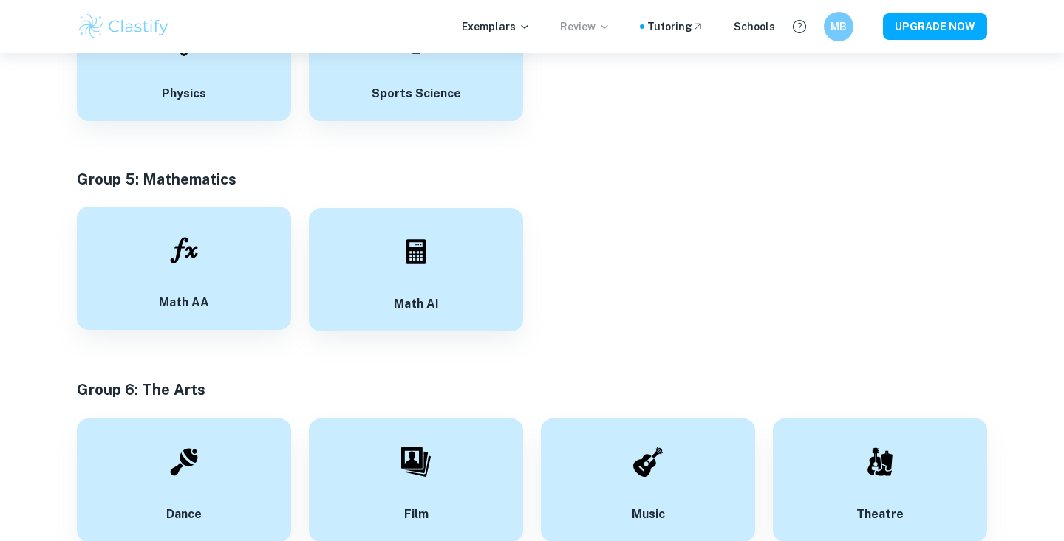
click at [185, 238] on img at bounding box center [184, 251] width 30 height 30
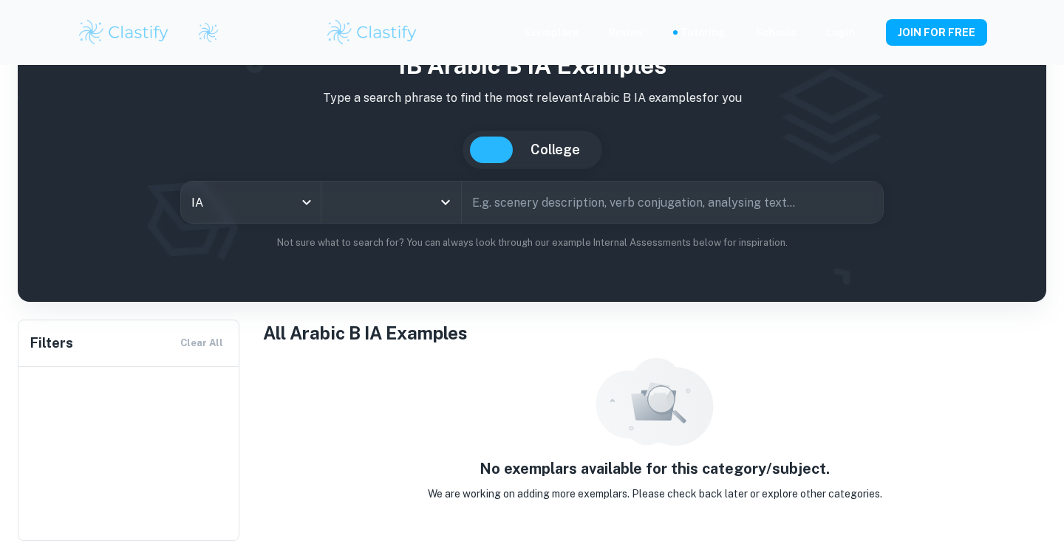
scroll to position [58, 0]
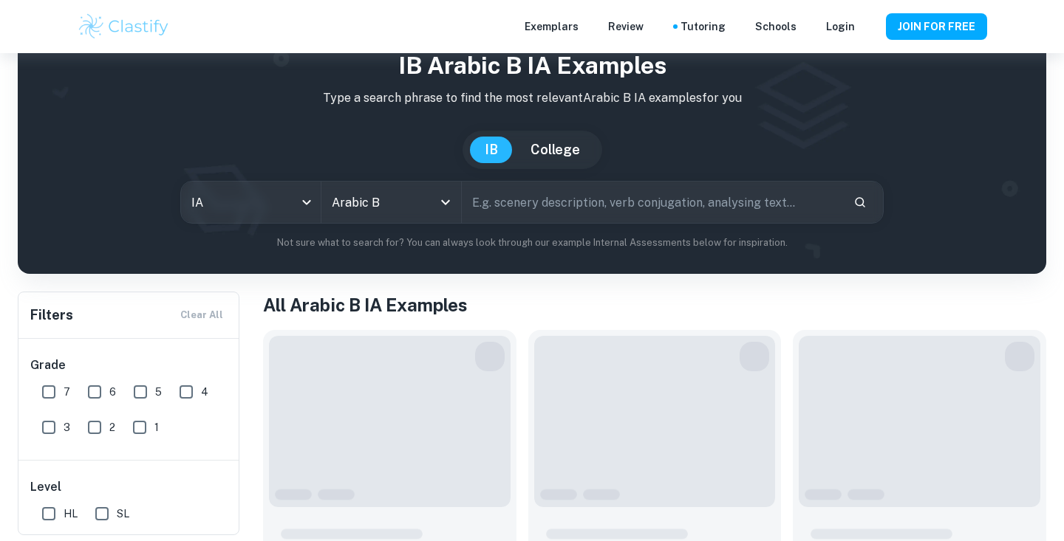
type input "Arabic B"
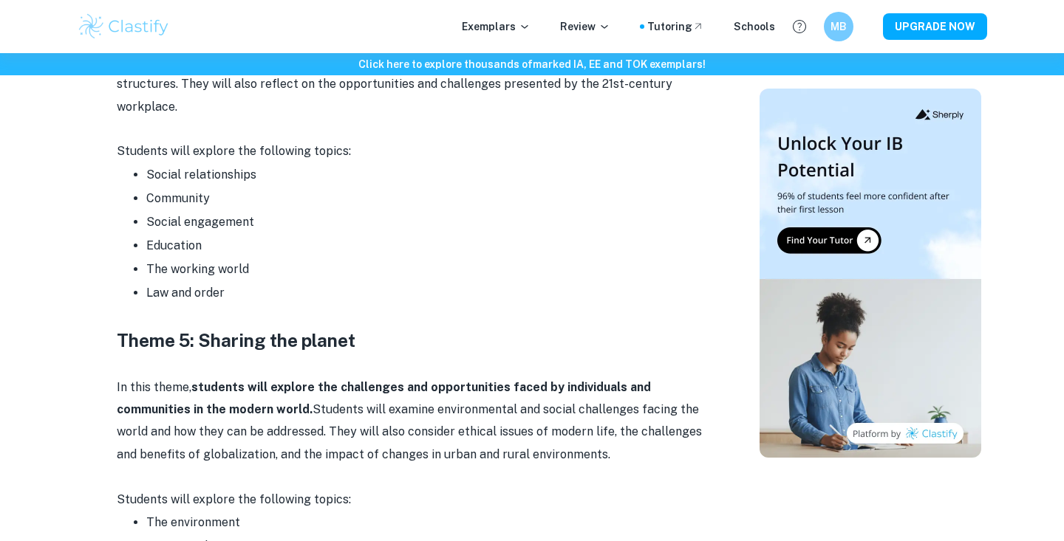
scroll to position [1695, 0]
